Goal: Navigation & Orientation: Find specific page/section

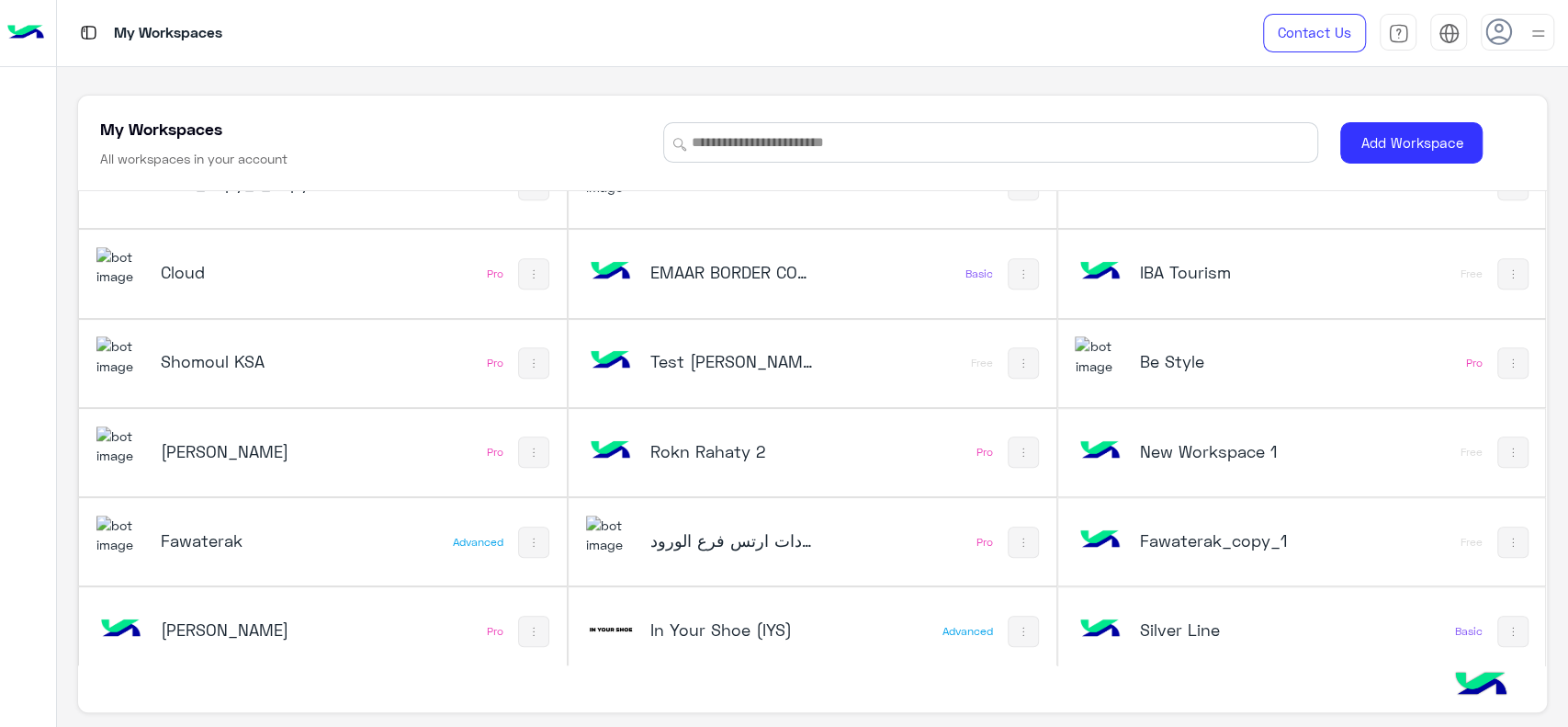
scroll to position [863, 0]
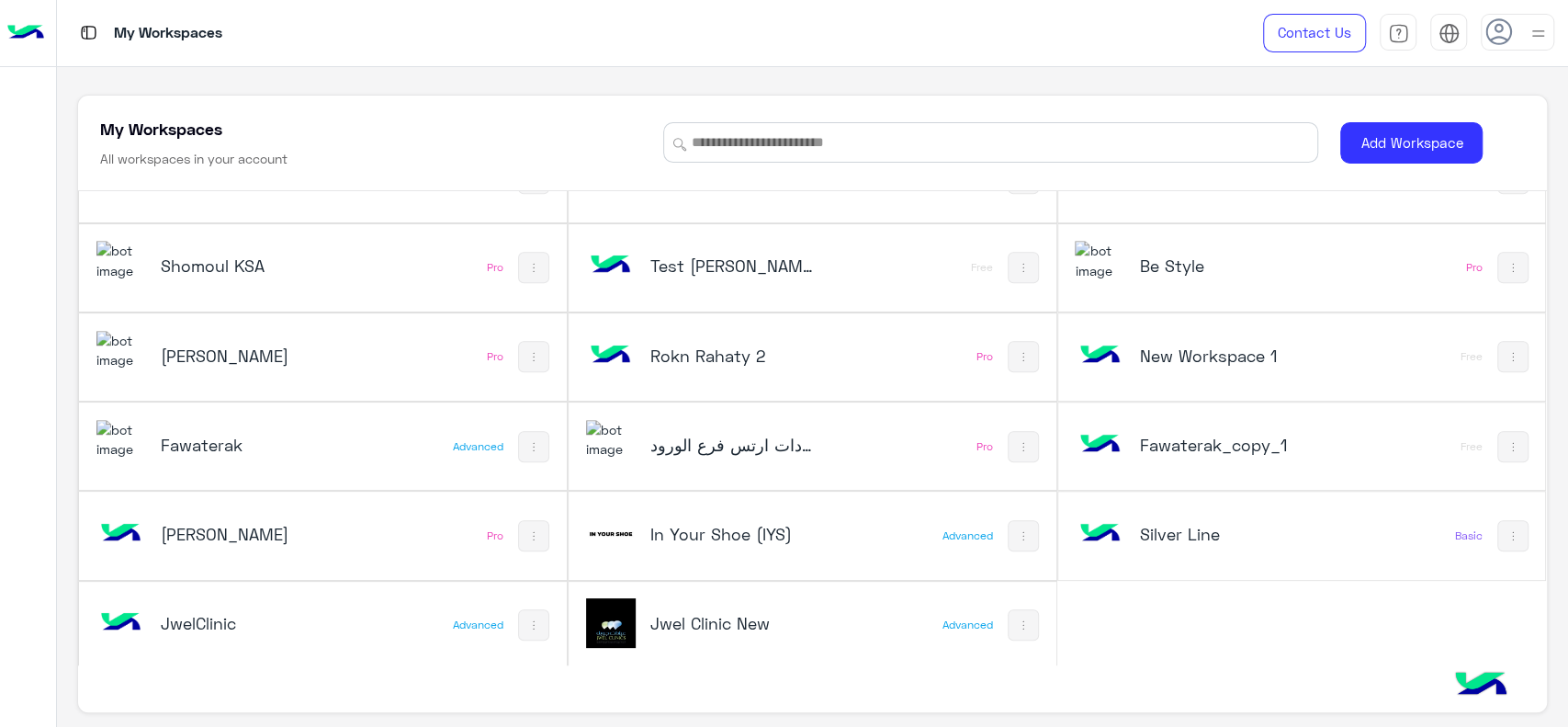
click at [682, 612] on h5 "Jwel Clinic New" at bounding box center [732, 623] width 163 height 22
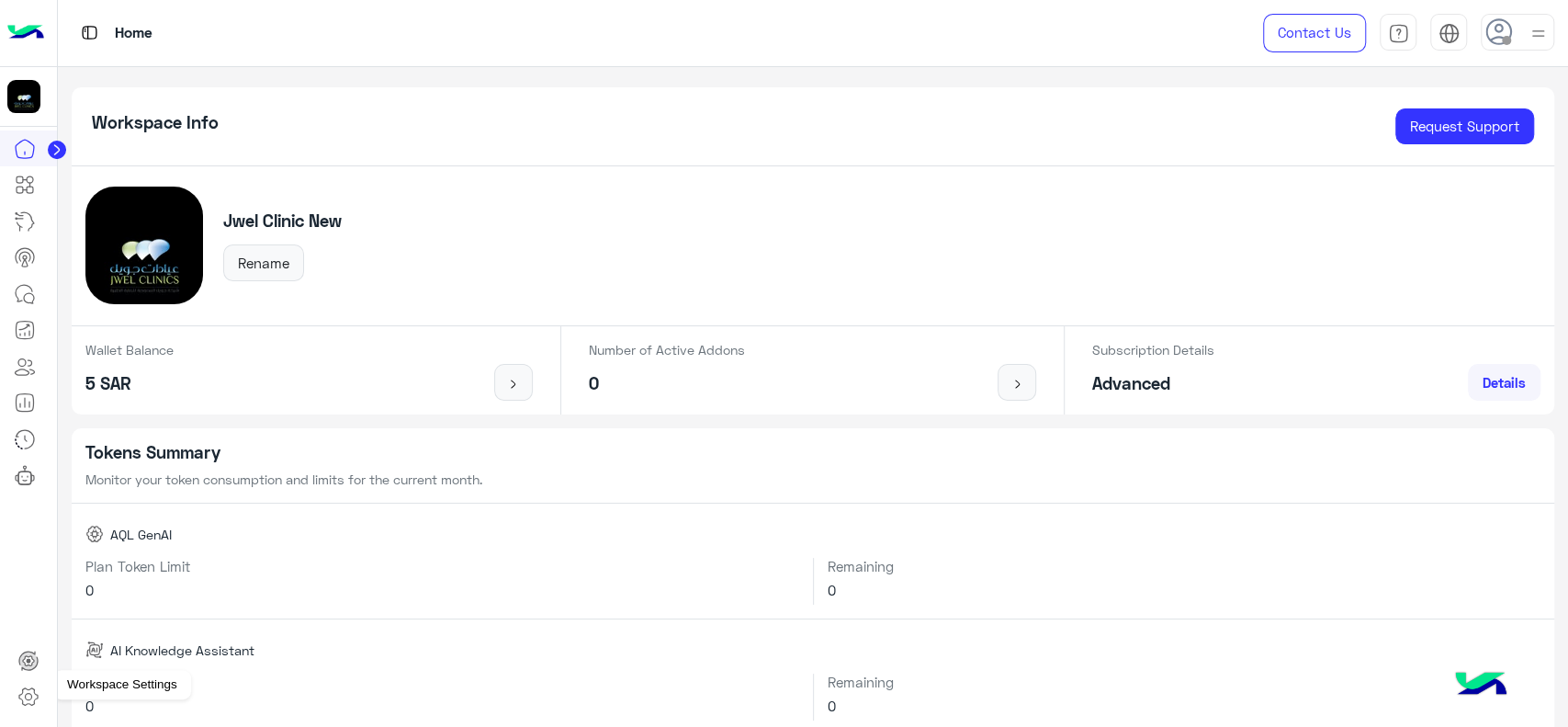
click at [29, 689] on icon at bounding box center [29, 697] width 19 height 18
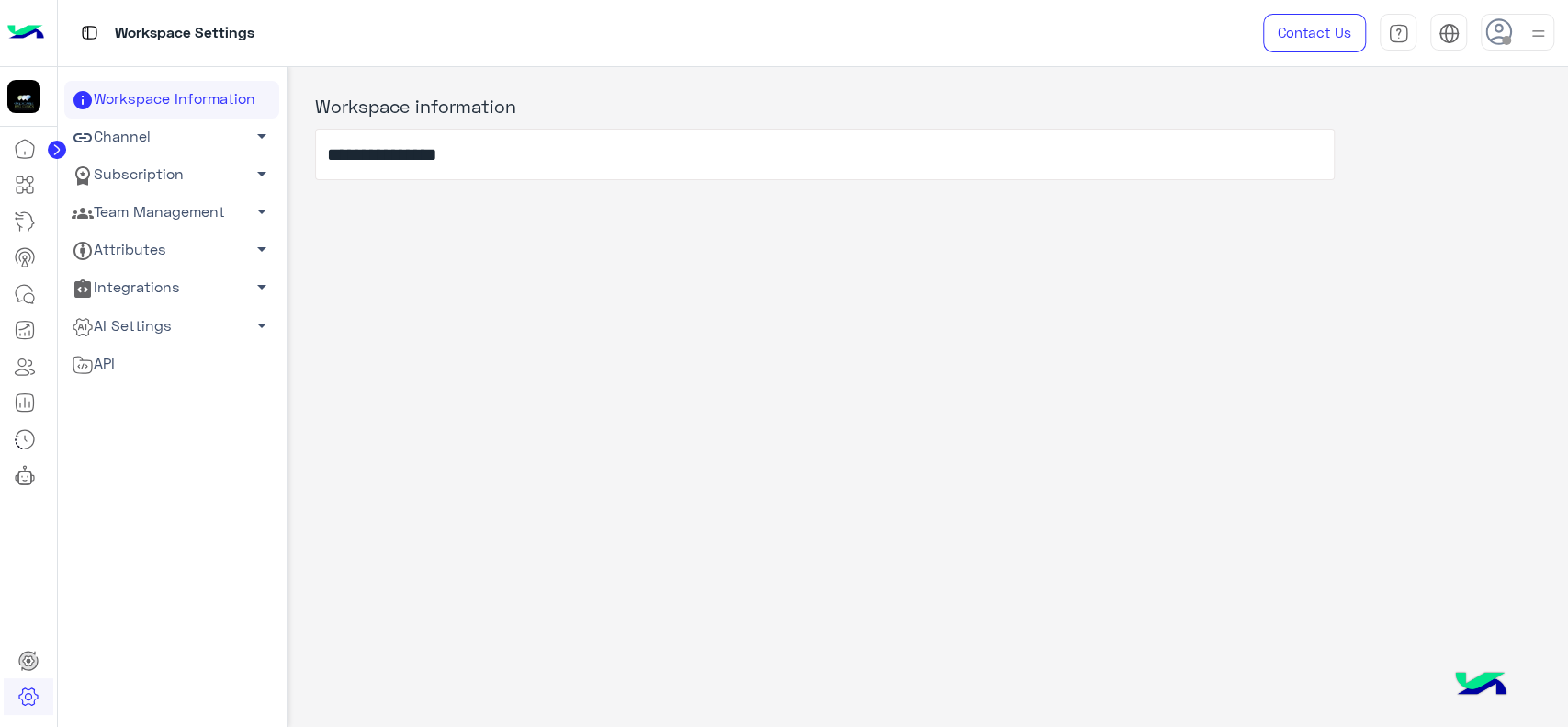
click at [220, 137] on link "Channel arrow_drop_down" at bounding box center [171, 137] width 215 height 38
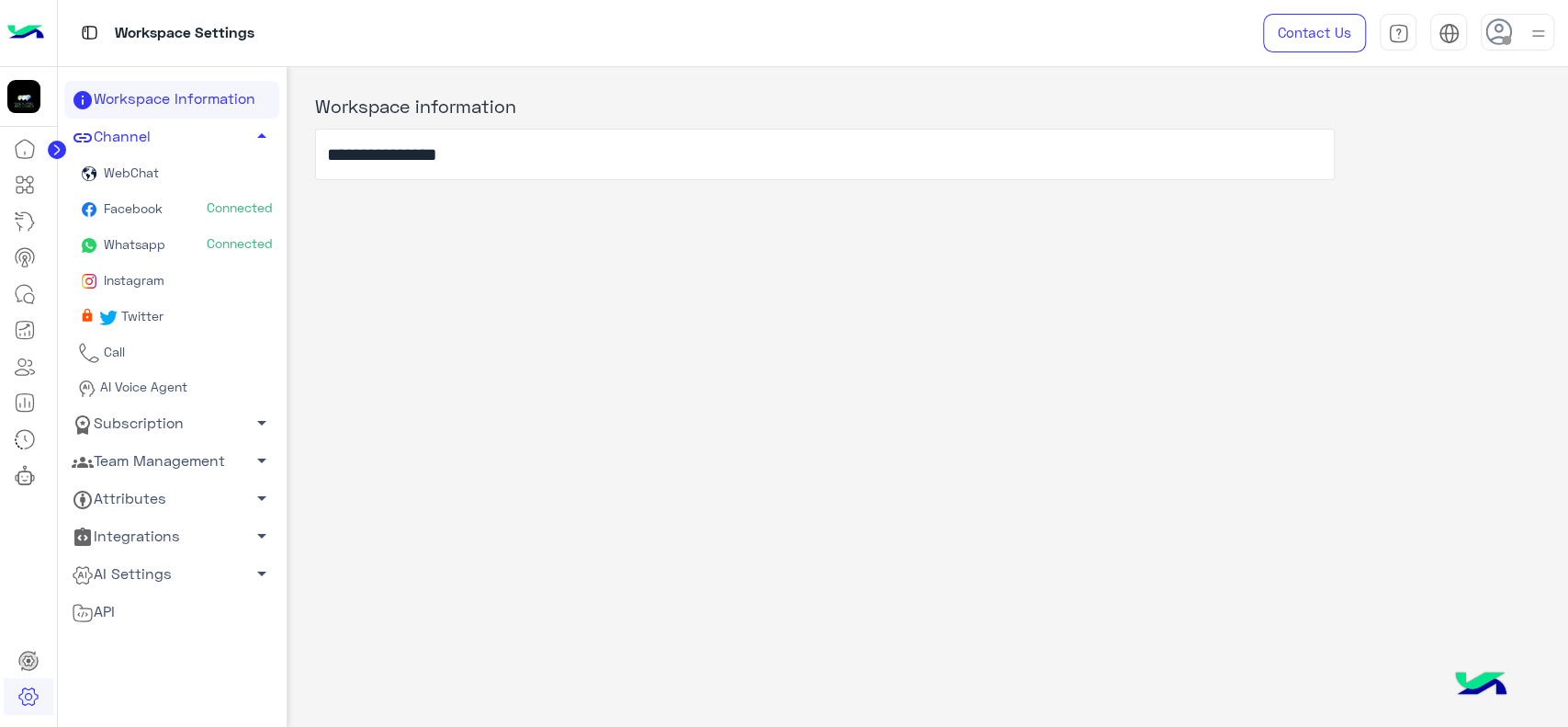
click at [220, 137] on link "Channel arrow_drop_up" at bounding box center [171, 137] width 215 height 38
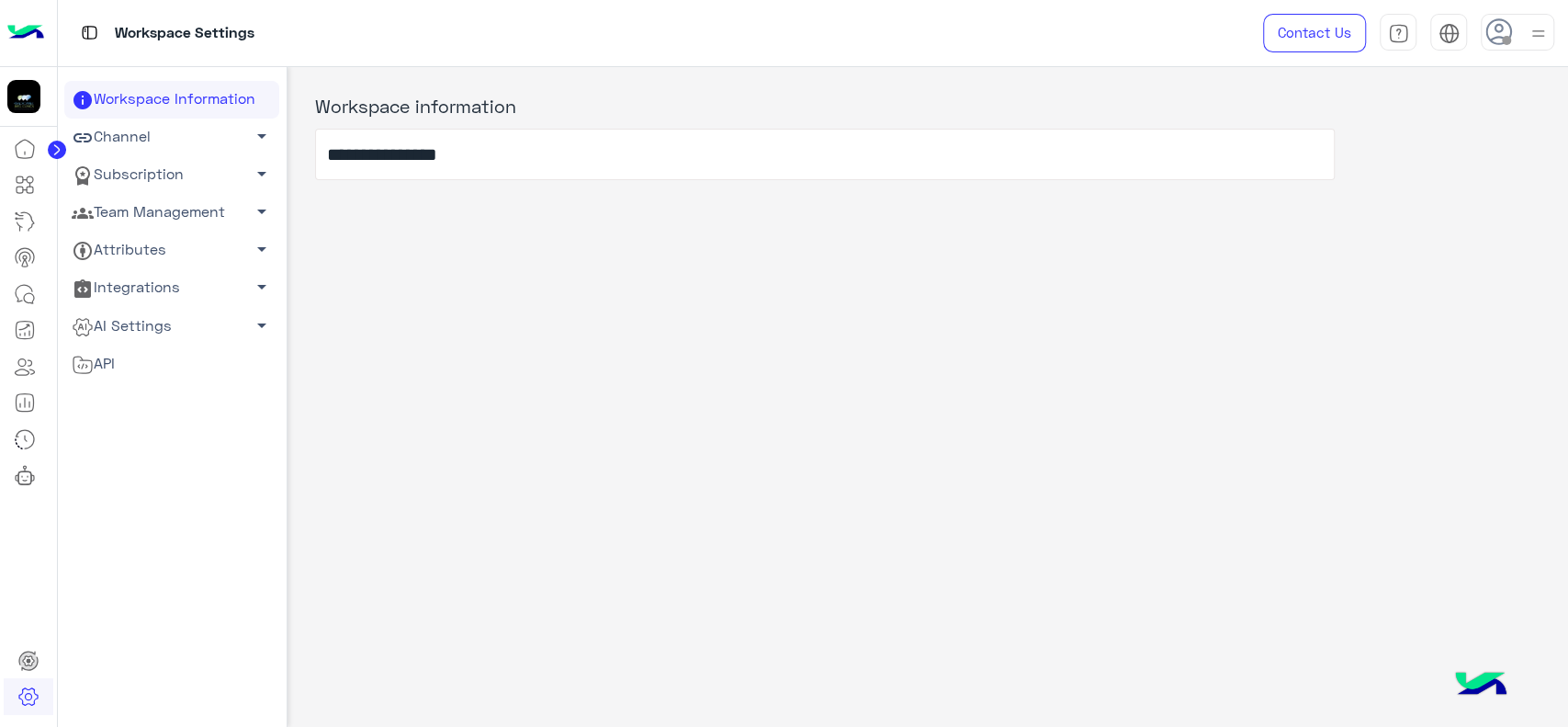
click at [37, 36] on img at bounding box center [25, 33] width 37 height 39
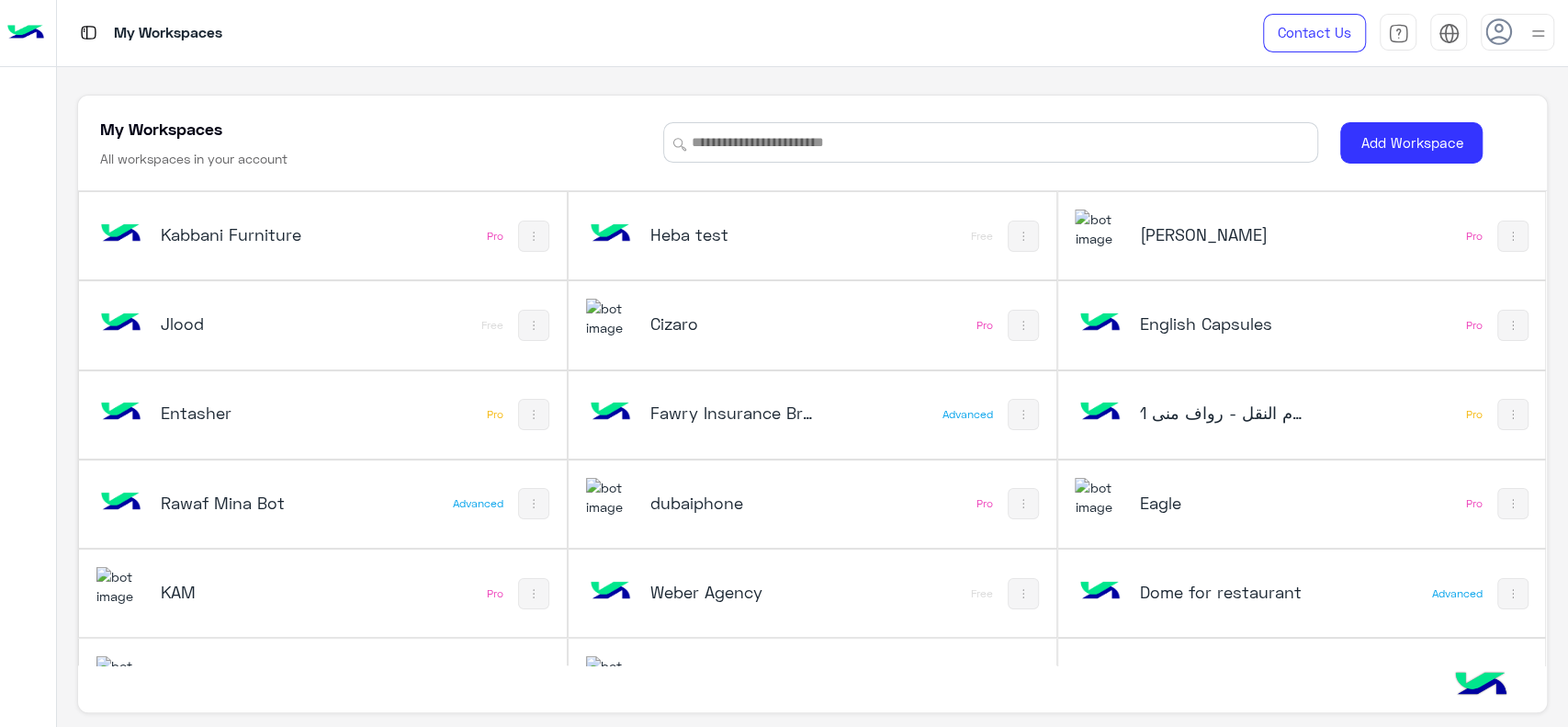
click at [0, 372] on div at bounding box center [28, 390] width 56 height 638
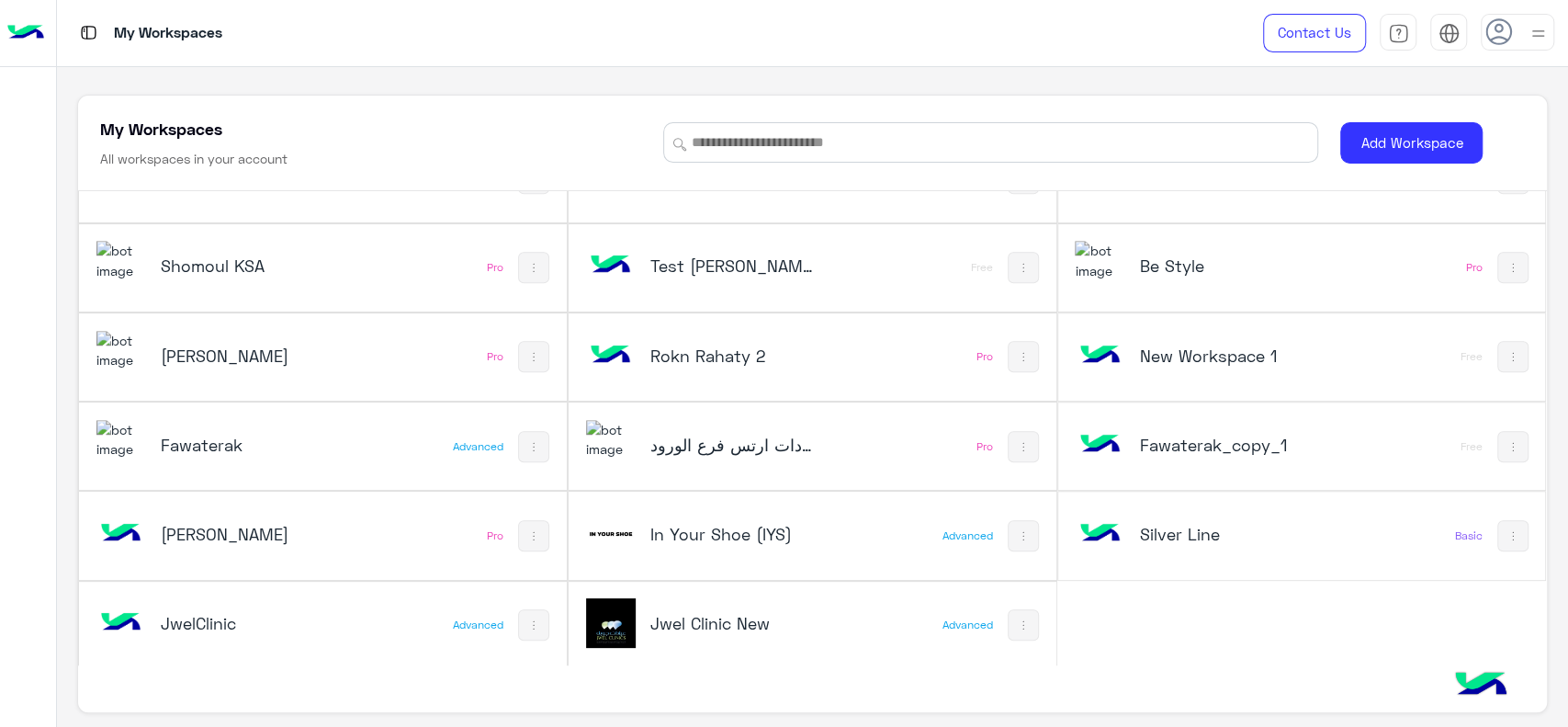
scroll to position [7, 0]
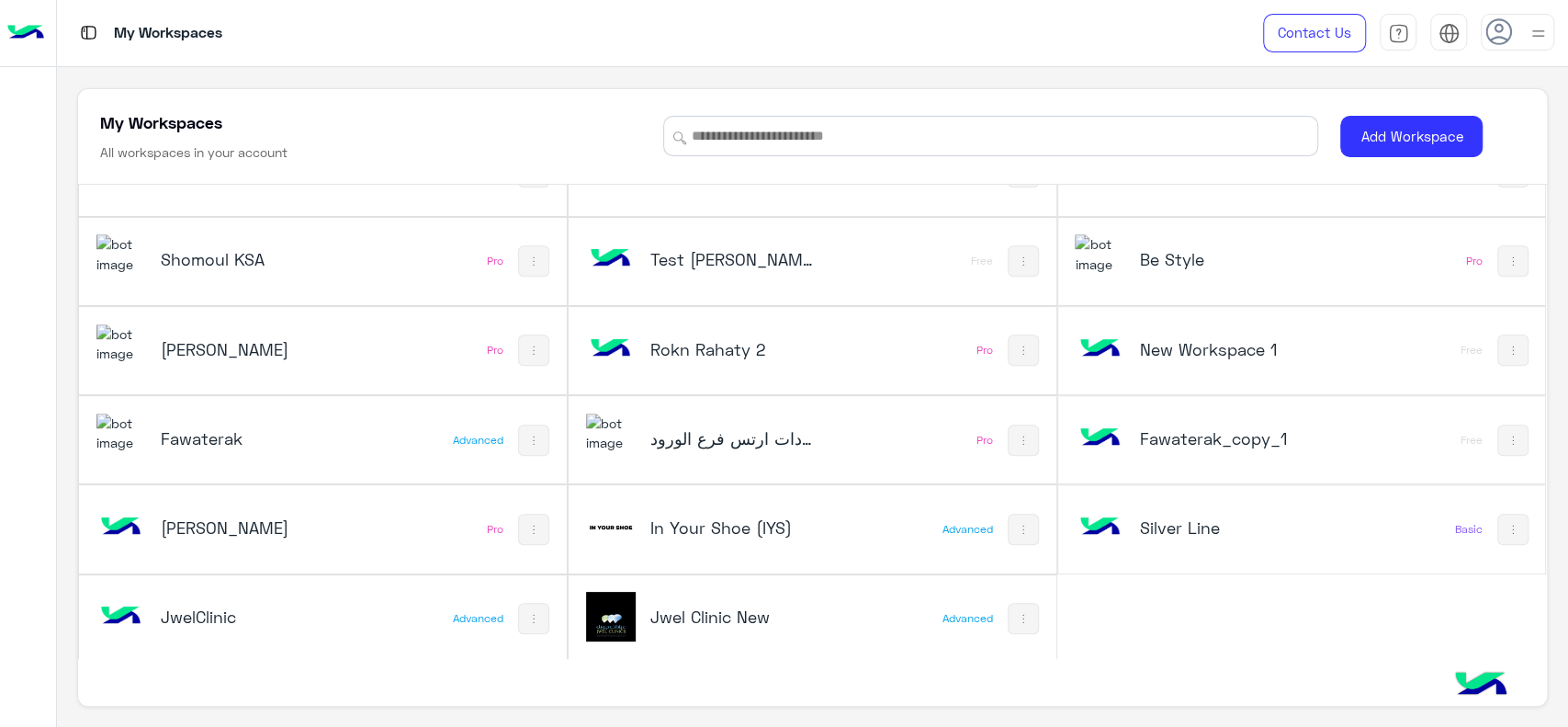
click at [677, 518] on h5 "In Your Shoe (IYS)" at bounding box center [732, 527] width 163 height 22
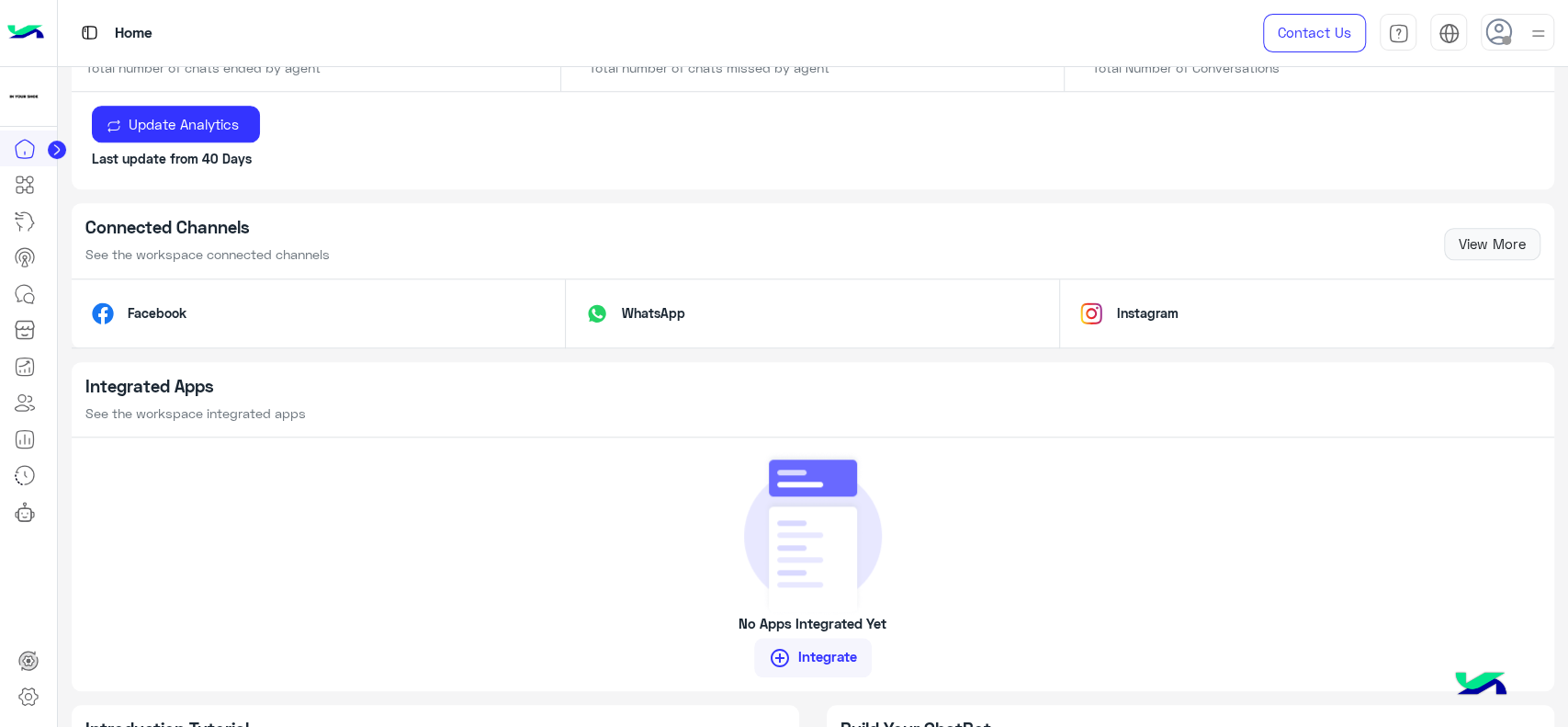
scroll to position [1059, 0]
click at [40, 33] on img at bounding box center [25, 33] width 37 height 39
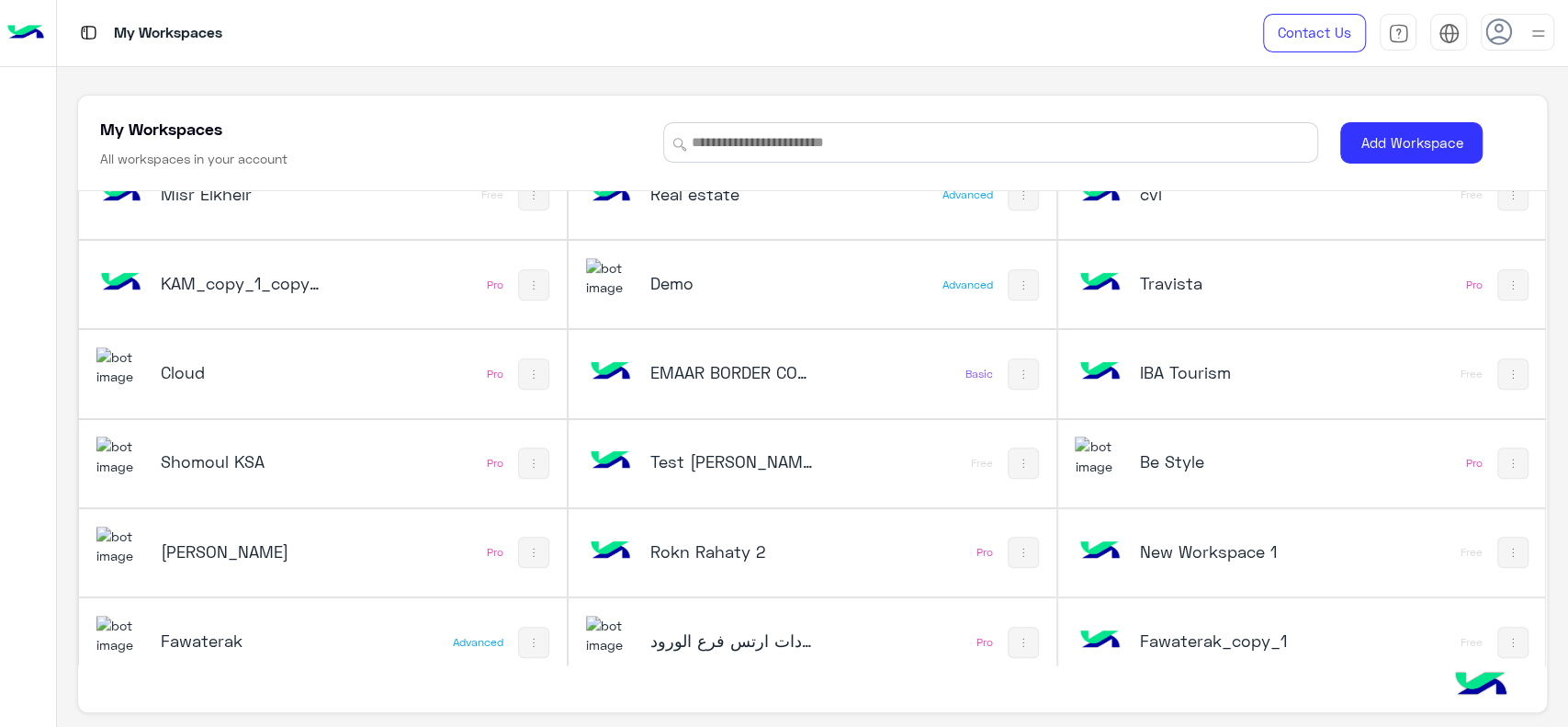
scroll to position [811, 0]
